Goal: Task Accomplishment & Management: Manage account settings

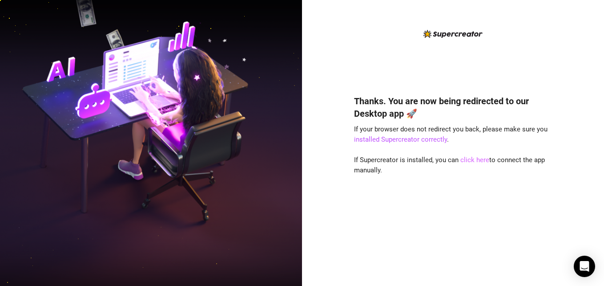
click at [475, 159] on link "click here" at bounding box center [474, 160] width 29 height 8
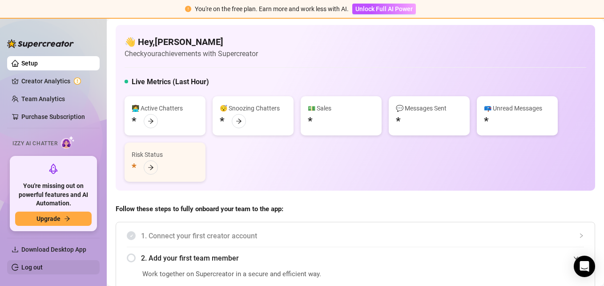
click at [36, 267] on link "Log out" at bounding box center [31, 266] width 21 height 7
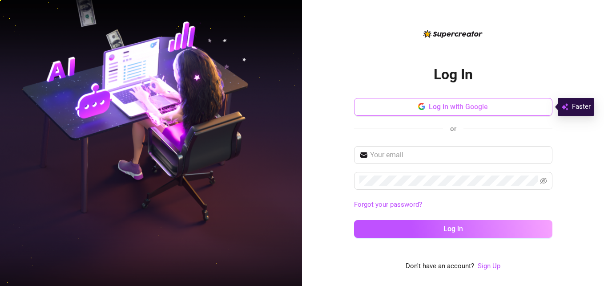
click at [443, 105] on span "Log in with Google" at bounding box center [458, 106] width 59 height 8
click at [99, 61] on img at bounding box center [151, 142] width 302 height 379
